Goal: Information Seeking & Learning: Learn about a topic

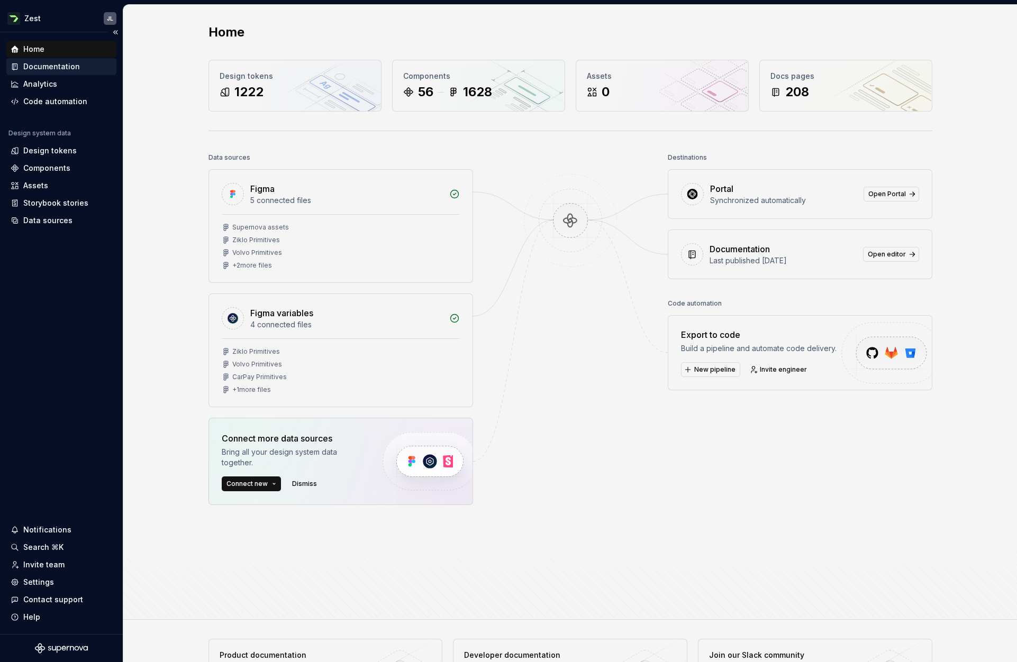
click at [61, 65] on div "Documentation" at bounding box center [51, 66] width 57 height 11
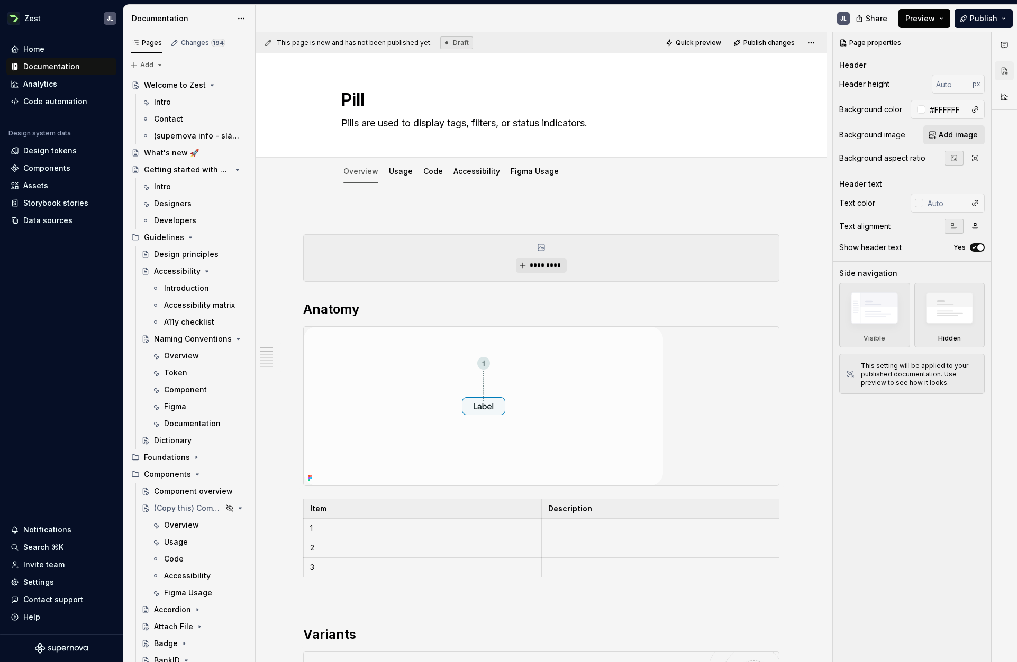
click at [940, 17] on button "Preview" at bounding box center [924, 18] width 52 height 19
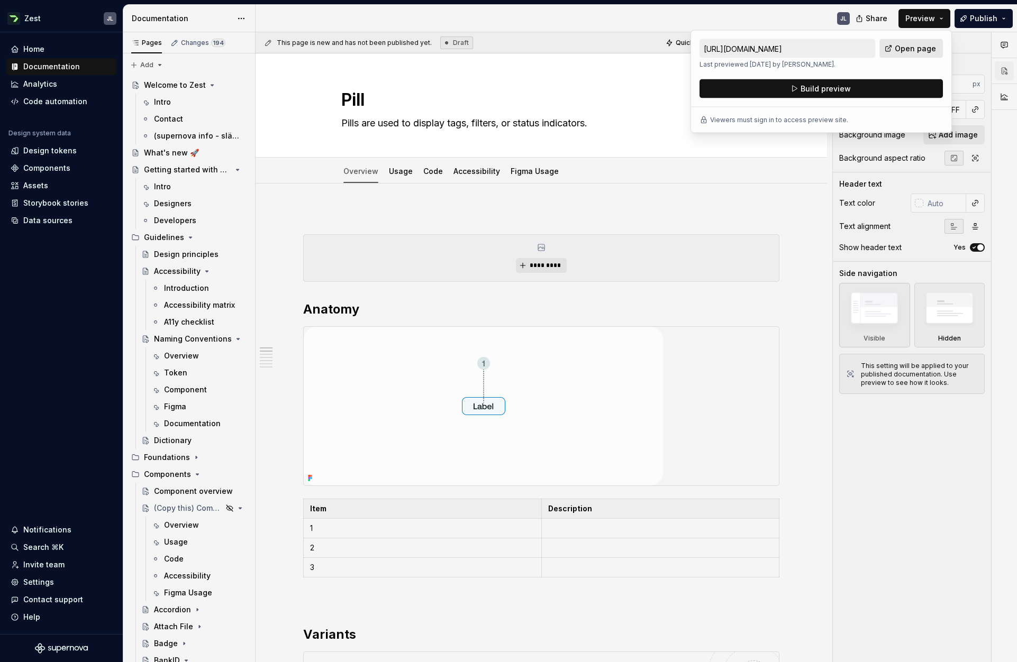
click at [914, 48] on span "Open page" at bounding box center [915, 48] width 41 height 11
type textarea "*"
